Goal: Task Accomplishment & Management: Manage account settings

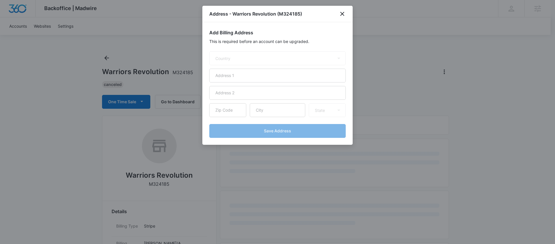
select select "US"
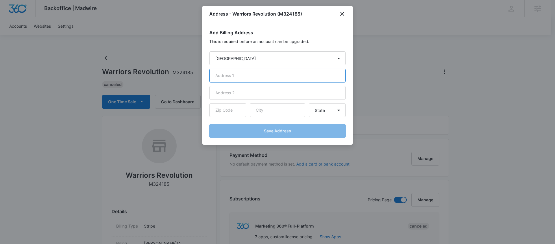
click at [242, 77] on input "text" at bounding box center [277, 76] width 136 height 14
type input "[STREET_ADDRESS]"
click at [234, 110] on input "text" at bounding box center [227, 110] width 37 height 14
type input "80534"
click at [276, 109] on input "text" at bounding box center [277, 110] width 55 height 14
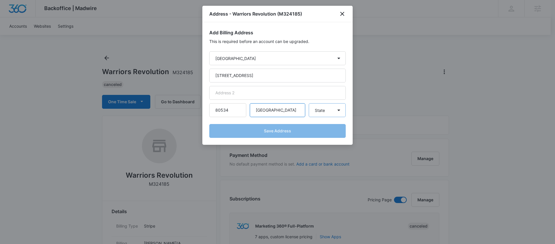
type input "[GEOGRAPHIC_DATA]"
click at [323, 114] on select "State Alaska Alabama Arkansas American Samoa Arizona California Colorado Connec…" at bounding box center [327, 110] width 37 height 14
select select "CO"
click at [309, 103] on select "State Alaska Alabama Arkansas American Samoa Arizona California Colorado Connec…" at bounding box center [327, 110] width 37 height 14
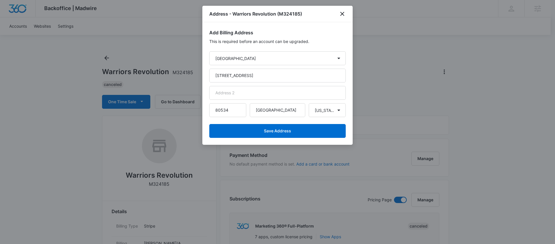
click at [346, 121] on div "Add Billing Address This is required before an account can be upgraded. Country…" at bounding box center [277, 83] width 150 height 123
click at [285, 119] on form "Country Afghanistan Åland Islands Albania Algeria American Samoa Andorra Angola…" at bounding box center [277, 94] width 136 height 87
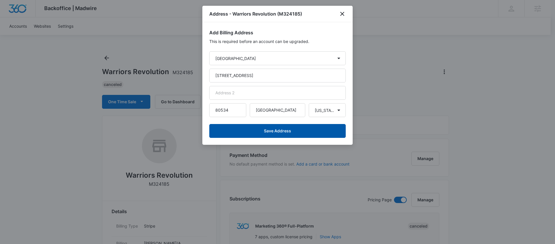
click at [274, 132] on button "Save Address" at bounding box center [277, 131] width 136 height 14
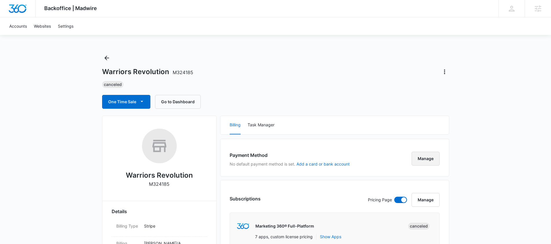
click at [423, 157] on button "Manage" at bounding box center [425, 159] width 28 height 14
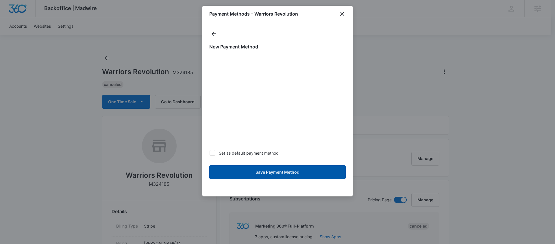
click at [282, 175] on button "Save Payment Method" at bounding box center [277, 173] width 136 height 14
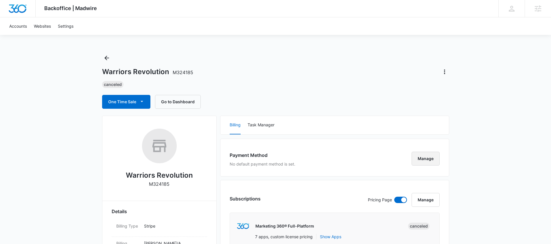
click at [426, 160] on button "Manage" at bounding box center [425, 159] width 28 height 14
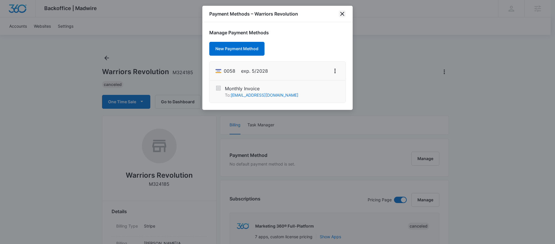
click at [342, 16] on icon "close" at bounding box center [342, 13] width 7 height 7
